Goal: Task Accomplishment & Management: Manage account settings

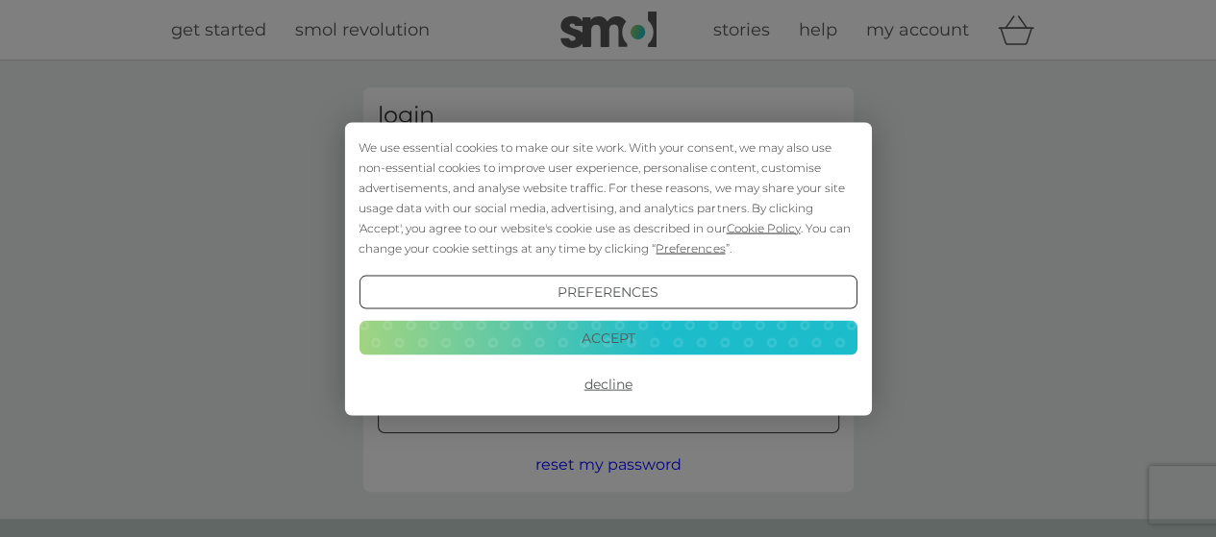
click at [632, 330] on button "Accept" at bounding box center [607, 338] width 498 height 35
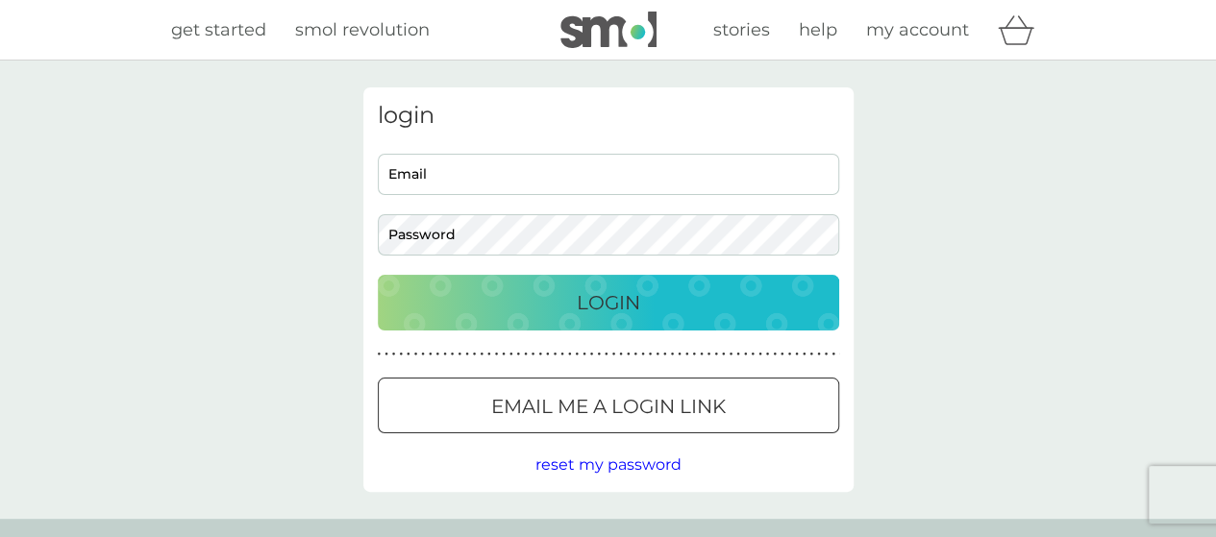
click at [623, 167] on input "Email" at bounding box center [608, 174] width 461 height 41
type input "jo.peck@btinternet.com"
click at [616, 462] on span "reset my password" at bounding box center [608, 465] width 146 height 18
click at [487, 177] on input "Email" at bounding box center [608, 174] width 461 height 41
